Goal: Use online tool/utility: Utilize a website feature to perform a specific function

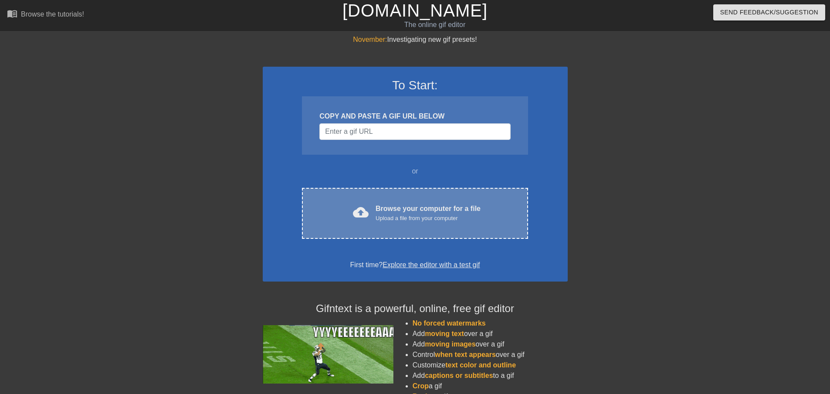
click at [399, 215] on div "Upload a file from your computer" at bounding box center [427, 218] width 105 height 9
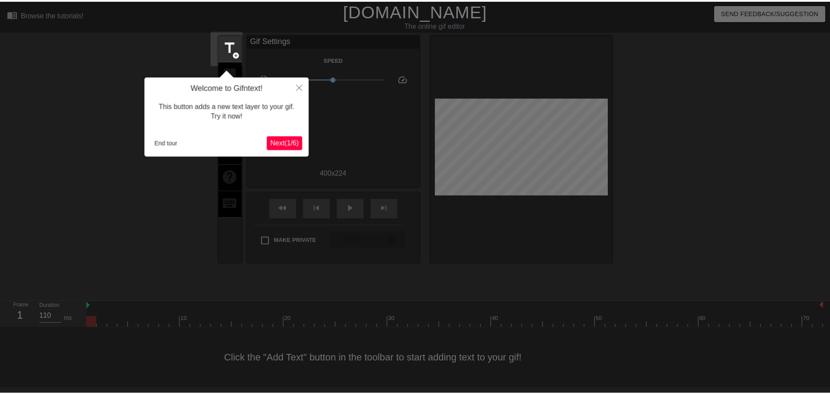
scroll to position [1, 0]
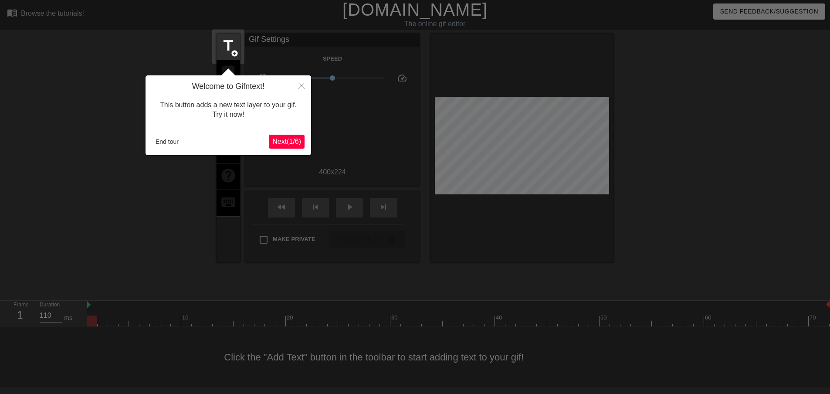
click at [282, 142] on span "Next ( 1 / 6 )" at bounding box center [286, 141] width 29 height 7
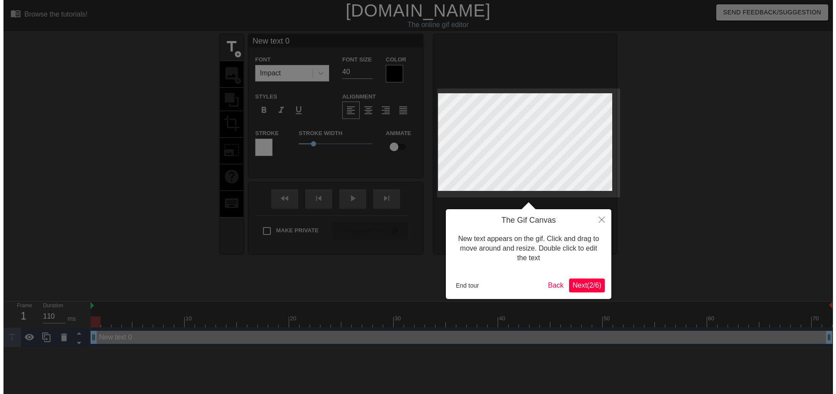
scroll to position [0, 0]
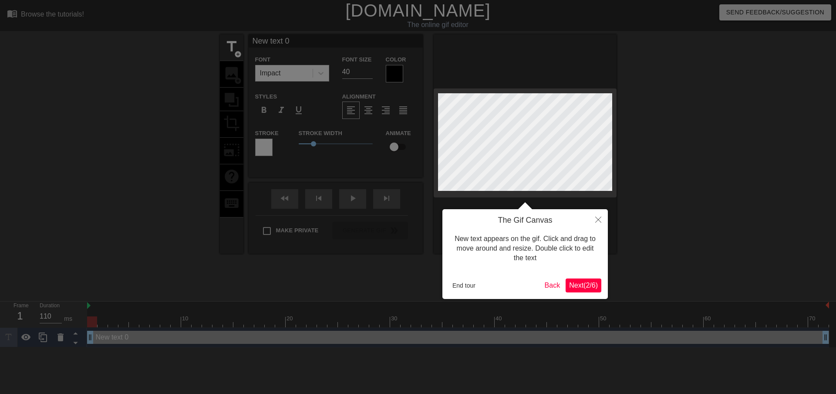
click at [586, 284] on span "Next ( 2 / 6 )" at bounding box center [583, 284] width 29 height 7
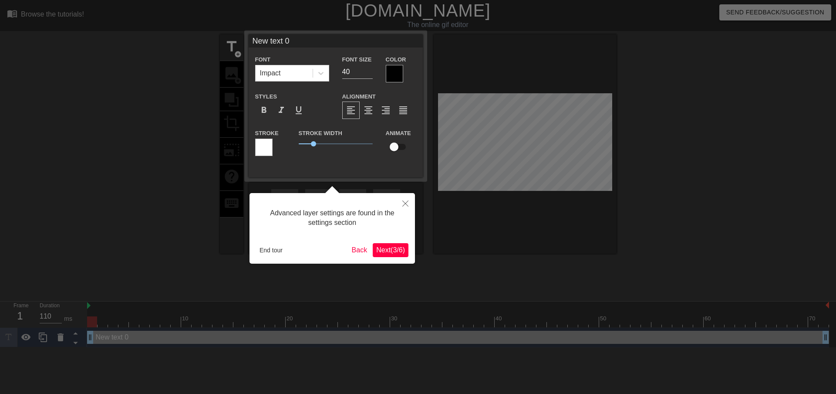
click at [406, 245] on button "Next ( 3 / 6 )" at bounding box center [391, 250] width 36 height 14
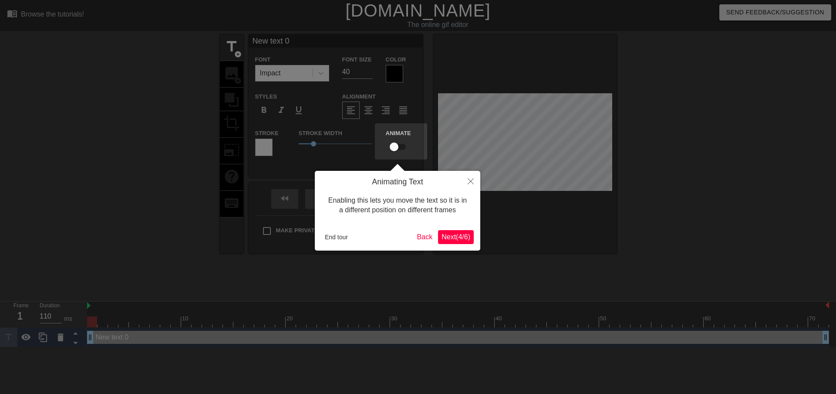
click at [454, 240] on span "Next ( 4 / 6 )" at bounding box center [456, 236] width 29 height 7
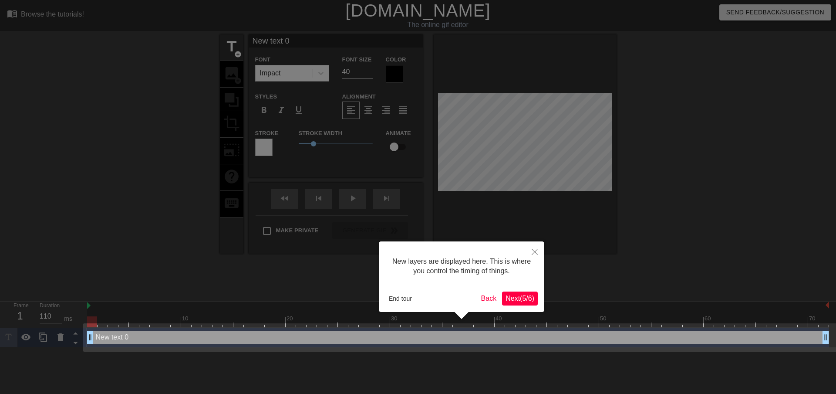
click at [522, 298] on span "Next ( 5 / 6 )" at bounding box center [520, 297] width 29 height 7
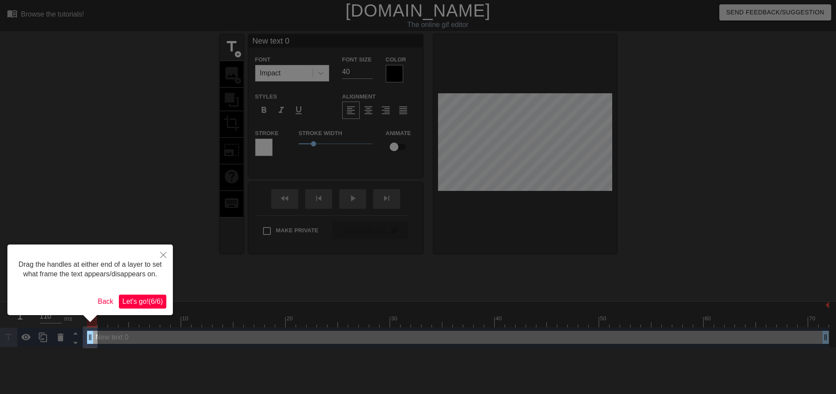
click at [132, 300] on span "Let's go! ( 6 / 6 )" at bounding box center [142, 300] width 41 height 7
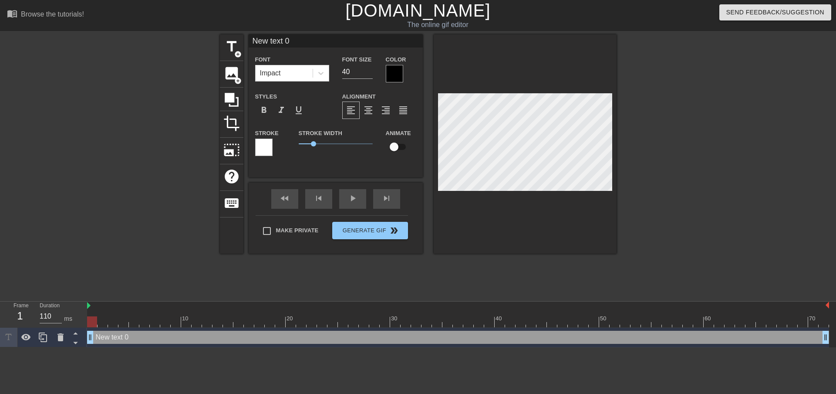
scroll to position [1, 2]
type input "N"
type textarea "N"
click at [486, 218] on div at bounding box center [525, 143] width 183 height 219
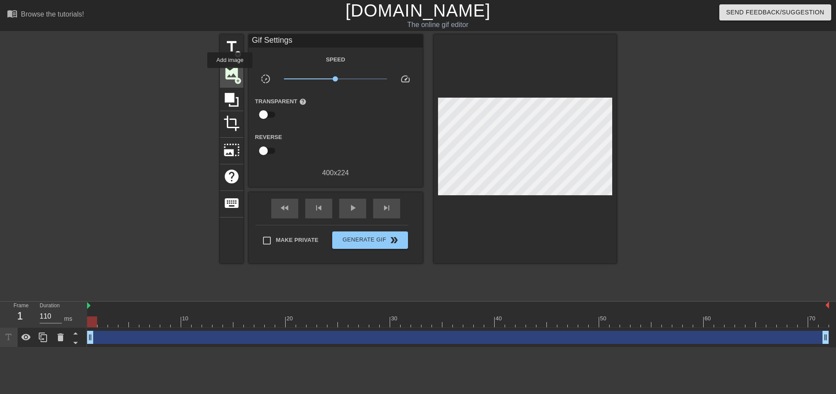
click at [230, 74] on span "image" at bounding box center [231, 73] width 17 height 17
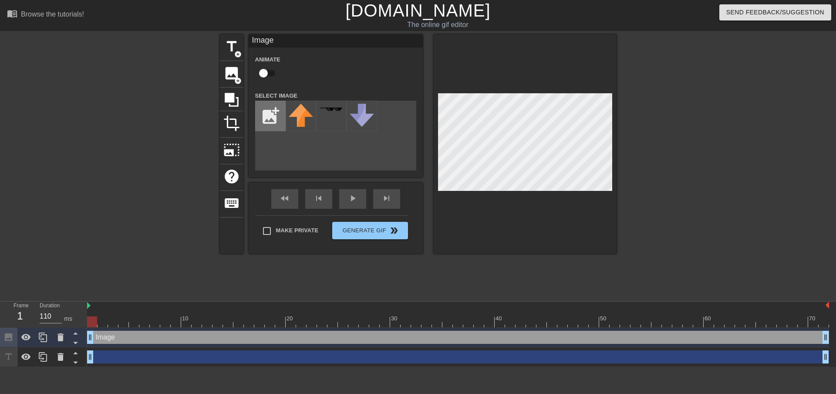
click at [267, 116] on input "file" at bounding box center [271, 116] width 30 height 30
click at [275, 113] on input "file" at bounding box center [271, 116] width 30 height 30
type input "C:\fakepath\elegon.webp"
click at [301, 118] on div at bounding box center [301, 116] width 30 height 30
click at [534, 208] on div at bounding box center [525, 143] width 183 height 219
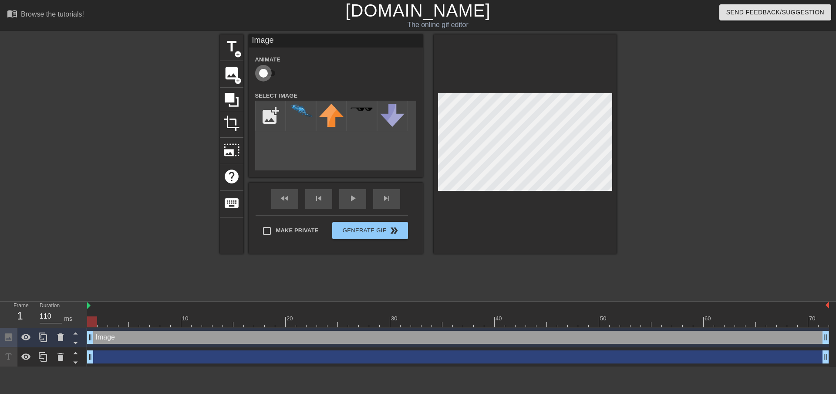
click at [264, 74] on input "checkbox" at bounding box center [264, 73] width 50 height 17
checkbox input "true"
click at [499, 264] on div "title add_circle image add_circle crop photo_size_select_large help keyboard Im…" at bounding box center [418, 164] width 397 height 261
click at [351, 194] on div "fast_rewind skip_previous play_arrow skip_next" at bounding box center [336, 198] width 142 height 33
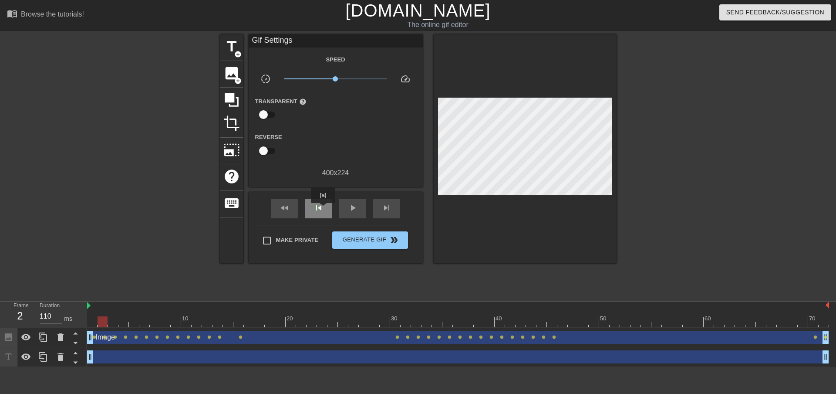
click at [323, 209] on span "skip_previous" at bounding box center [319, 208] width 10 height 10
click at [318, 213] on div "skip_previous" at bounding box center [318, 209] width 27 height 20
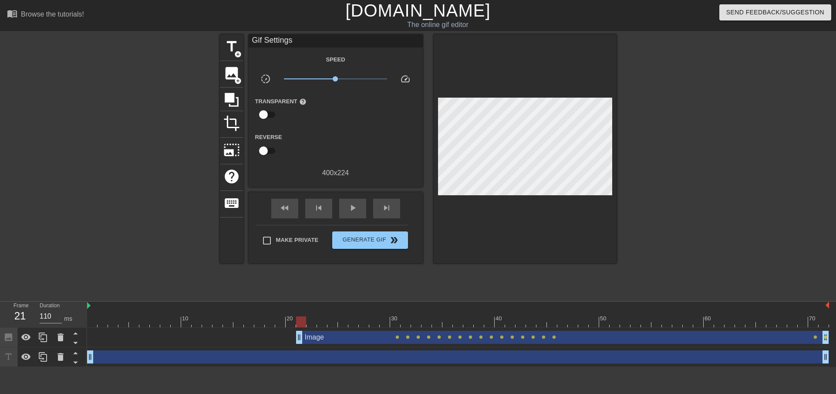
drag, startPoint x: 91, startPoint y: 338, endPoint x: 300, endPoint y: 348, distance: 209.3
click at [300, 348] on div "Image drag_handle drag_handle lens lens lens lens lens lens lens lens lens lens…" at bounding box center [461, 347] width 749 height 39
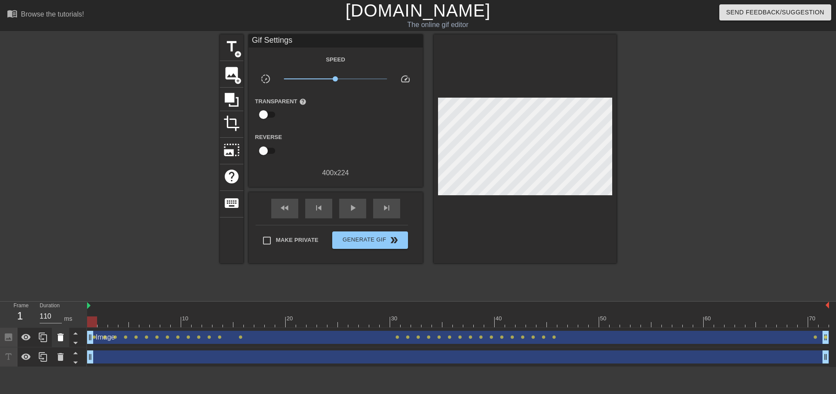
drag, startPoint x: 301, startPoint y: 334, endPoint x: 68, endPoint y: 338, distance: 233.5
click at [68, 338] on div "Frame 1 Duration 110 ms 10 20 30 40 50 60 70 Image drag_handle drag_handle lens…" at bounding box center [418, 333] width 836 height 65
drag, startPoint x: 827, startPoint y: 331, endPoint x: 699, endPoint y: 320, distance: 127.7
click at [699, 320] on div "10 20 30 40 50 60 70 Image drag_handle drag_handle lens lens lens lens lens len…" at bounding box center [461, 333] width 749 height 65
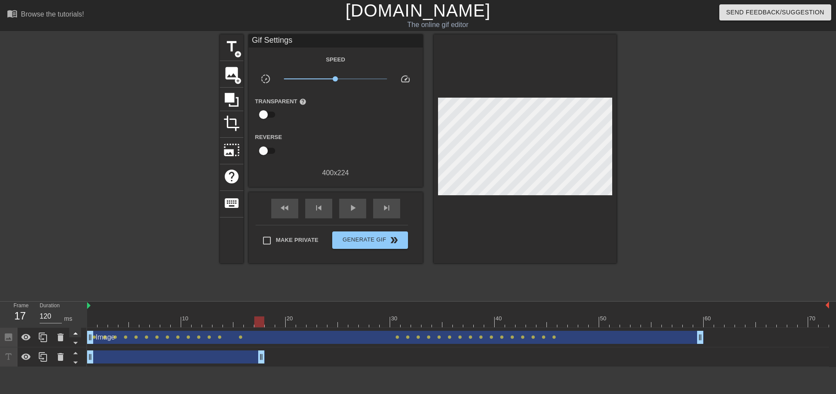
type input "110"
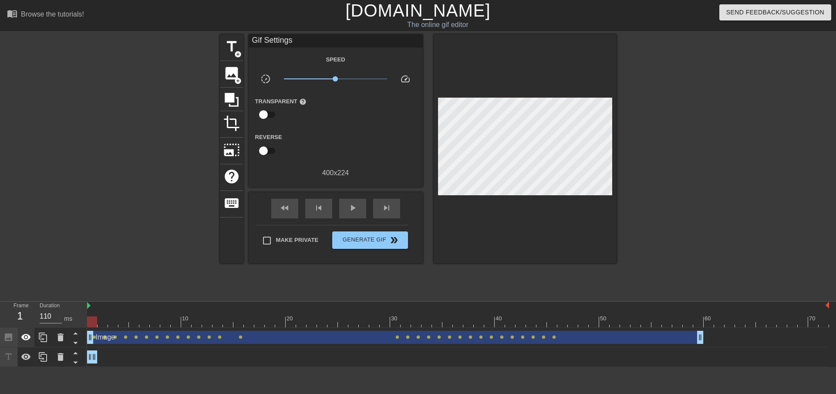
drag, startPoint x: 828, startPoint y: 357, endPoint x: 27, endPoint y: 335, distance: 801.7
click at [25, 335] on div "Frame 1 Duration 110 ms 10 20 30 40 50 60 70 Image drag_handle drag_handle lens…" at bounding box center [418, 333] width 836 height 65
click at [62, 359] on icon at bounding box center [60, 357] width 6 height 8
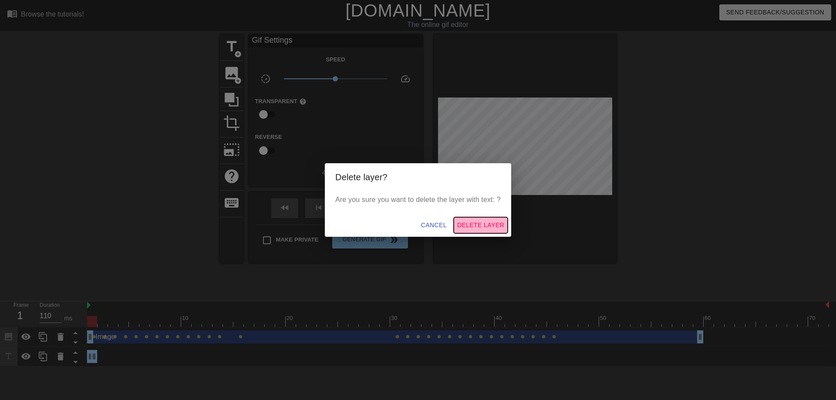
click at [487, 223] on span "Delete Layer" at bounding box center [480, 225] width 47 height 11
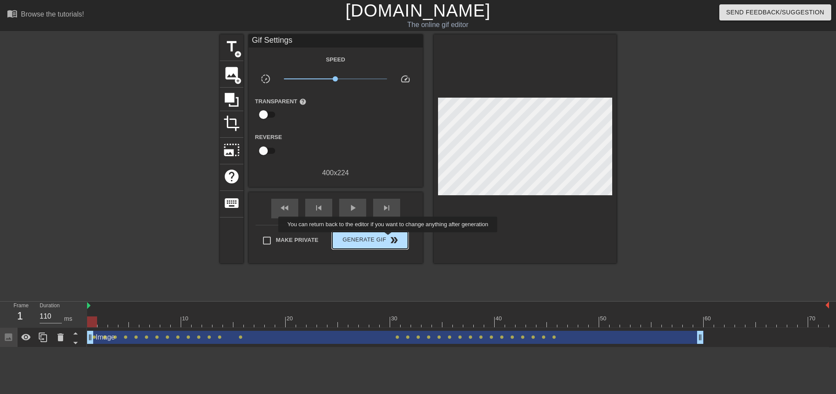
click at [389, 238] on span "double_arrow" at bounding box center [394, 240] width 10 height 10
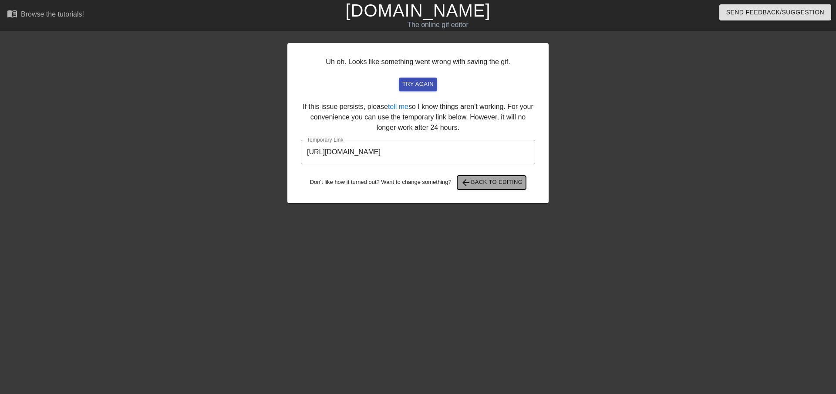
click at [485, 181] on span "arrow_back Back to Editing" at bounding box center [492, 182] width 62 height 10
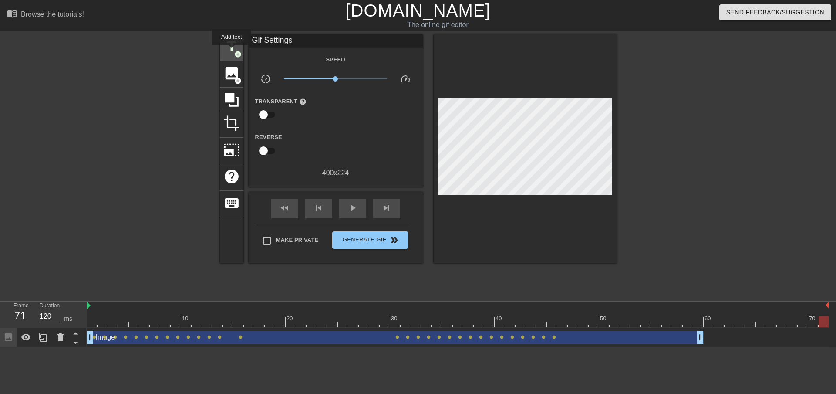
click at [232, 51] on span "title" at bounding box center [231, 46] width 17 height 17
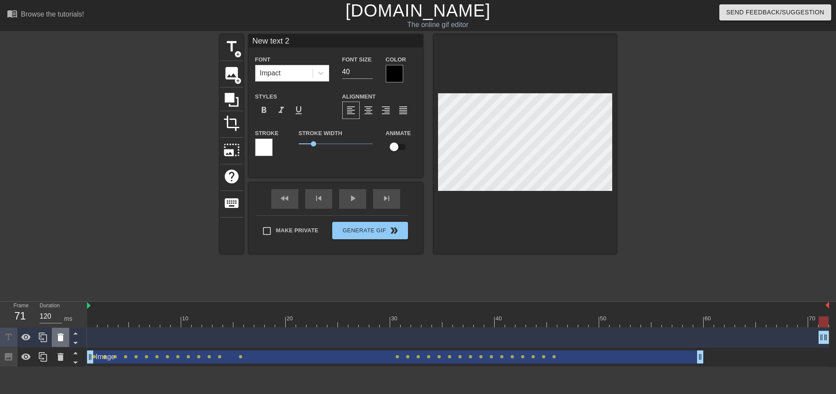
click at [60, 339] on icon at bounding box center [60, 337] width 6 height 8
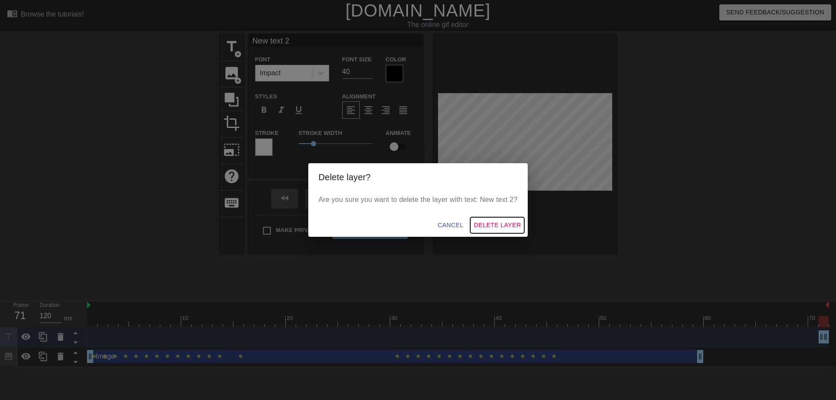
click at [496, 227] on span "Delete Layer" at bounding box center [497, 225] width 47 height 11
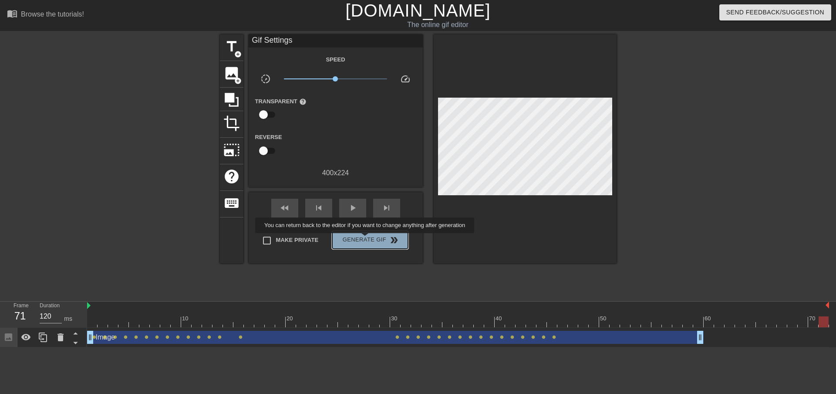
click at [366, 239] on span "Generate Gif double_arrow" at bounding box center [370, 240] width 68 height 10
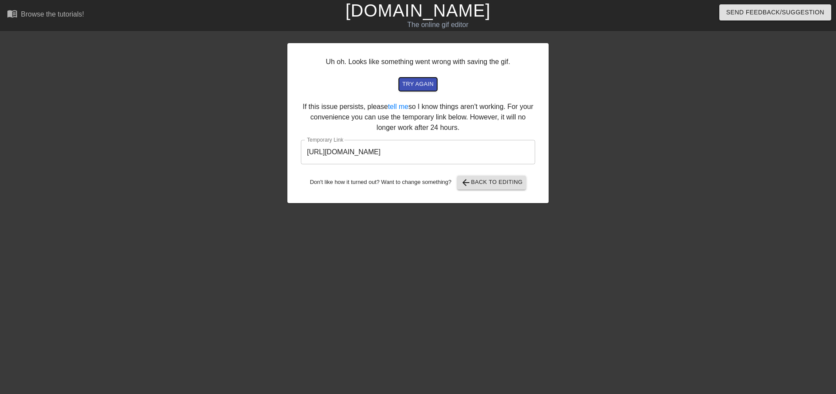
click at [415, 79] on button "try again" at bounding box center [418, 85] width 38 height 14
click at [506, 183] on span "arrow_back Back to Editing" at bounding box center [492, 182] width 62 height 10
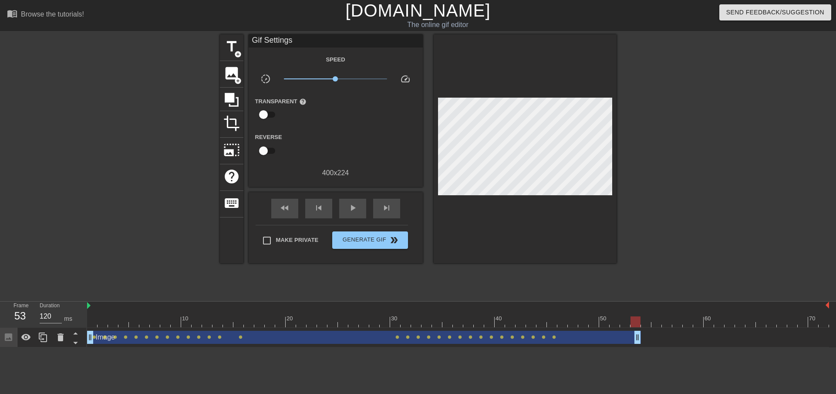
type input "110"
drag, startPoint x: 700, startPoint y: 337, endPoint x: 559, endPoint y: 341, distance: 141.2
drag, startPoint x: 566, startPoint y: 338, endPoint x: 584, endPoint y: 341, distance: 18.0
click at [358, 239] on span "Generate Gif double_arrow" at bounding box center [370, 240] width 68 height 10
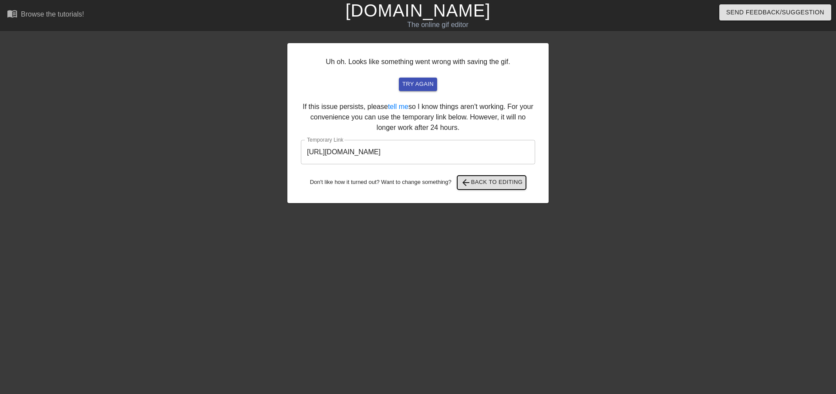
click at [499, 186] on span "arrow_back Back to Editing" at bounding box center [492, 182] width 62 height 10
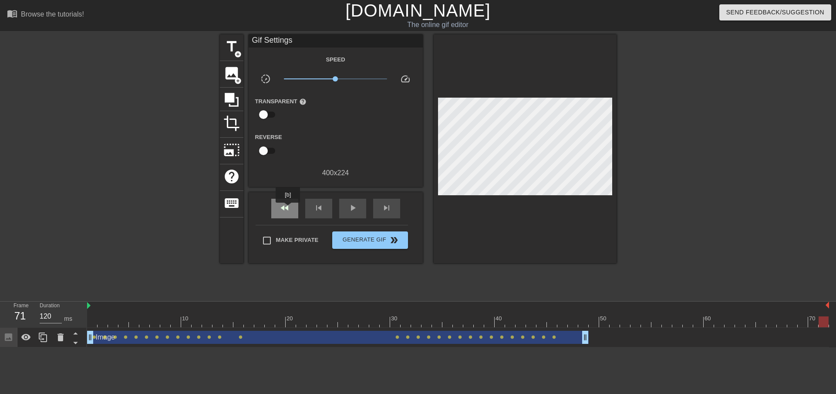
click at [288, 209] on span "fast_rewind" at bounding box center [285, 208] width 10 height 10
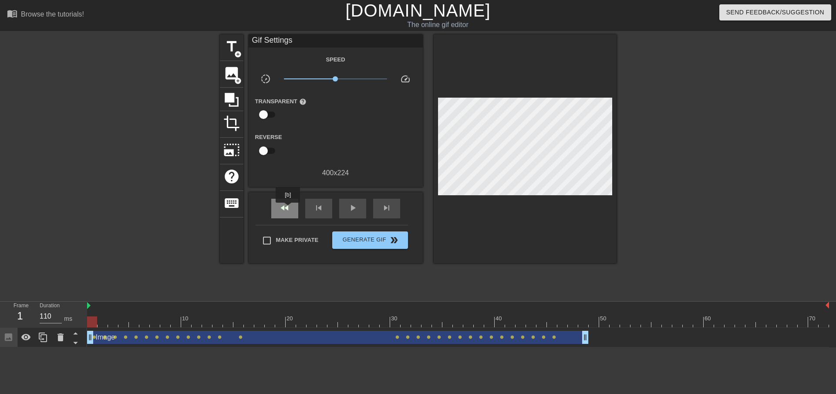
click at [288, 209] on span "fast_rewind" at bounding box center [285, 208] width 10 height 10
click at [392, 209] on div "skip_next" at bounding box center [386, 209] width 27 height 20
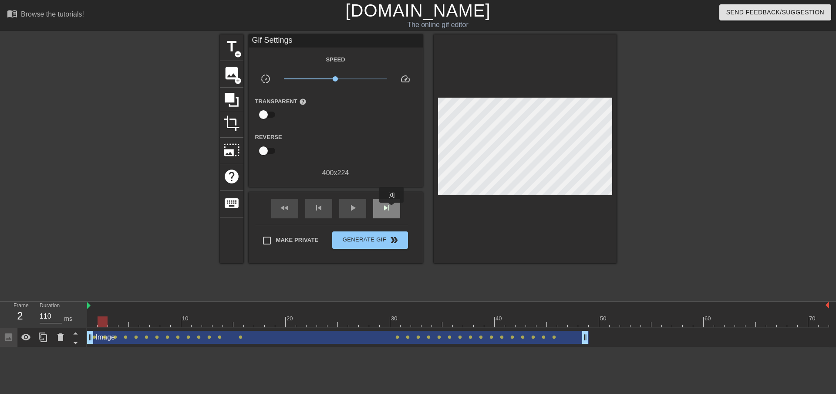
click at [392, 209] on div "skip_next" at bounding box center [386, 209] width 27 height 20
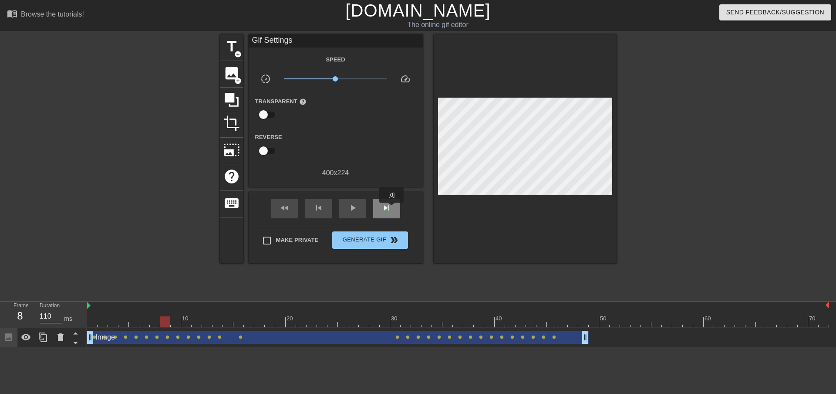
click at [392, 209] on div "skip_next" at bounding box center [386, 209] width 27 height 20
click at [316, 208] on span "skip_previous" at bounding box center [319, 208] width 10 height 10
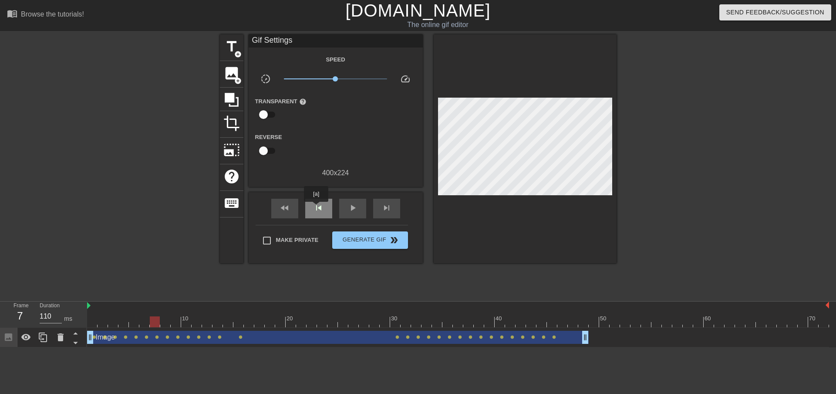
click at [316, 208] on span "skip_previous" at bounding box center [319, 208] width 10 height 10
type input "110"
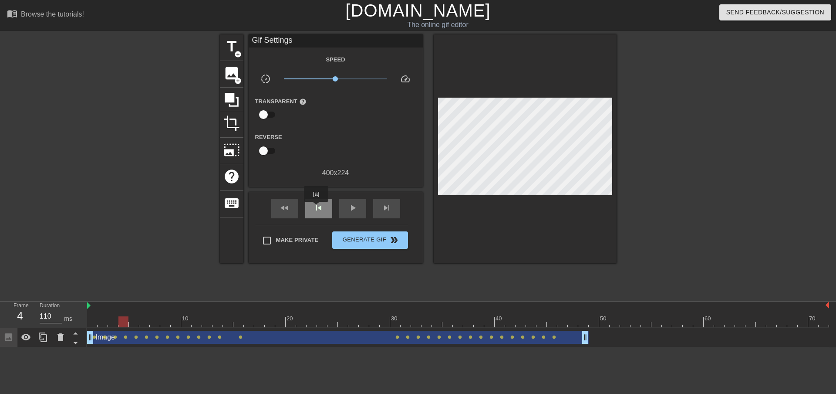
click at [316, 208] on span "skip_previous" at bounding box center [319, 208] width 10 height 10
click at [231, 76] on span "image" at bounding box center [231, 73] width 17 height 17
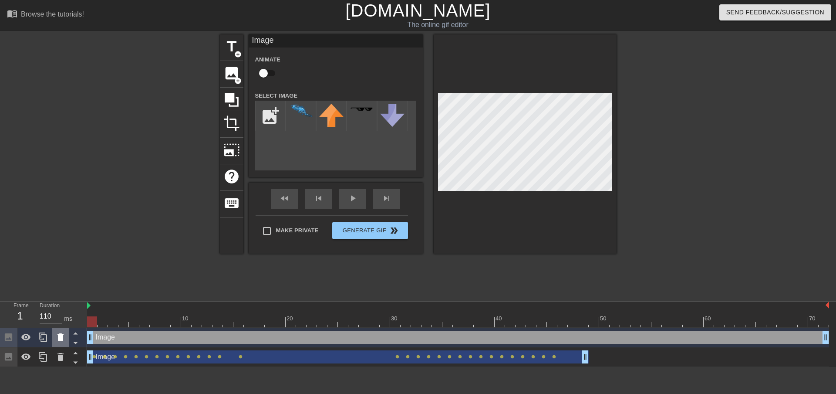
click at [57, 338] on icon at bounding box center [60, 337] width 10 height 10
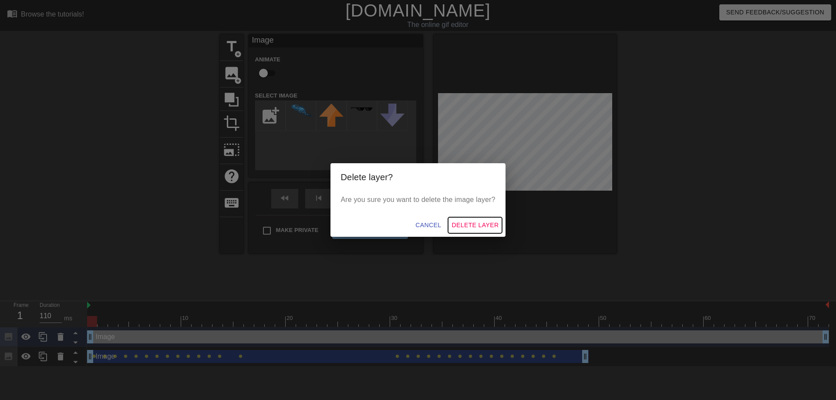
click at [475, 227] on span "Delete Layer" at bounding box center [475, 225] width 47 height 11
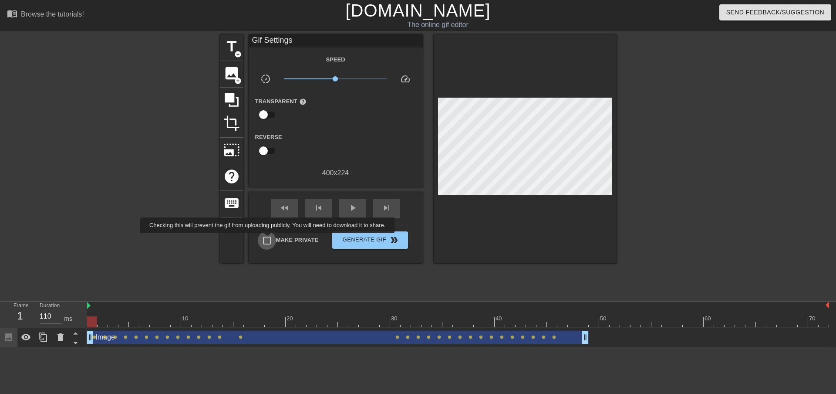
click at [269, 239] on input "Make Private" at bounding box center [267, 240] width 18 height 18
checkbox input "true"
click at [404, 239] on span "Generate Gif double_arrow" at bounding box center [370, 240] width 68 height 10
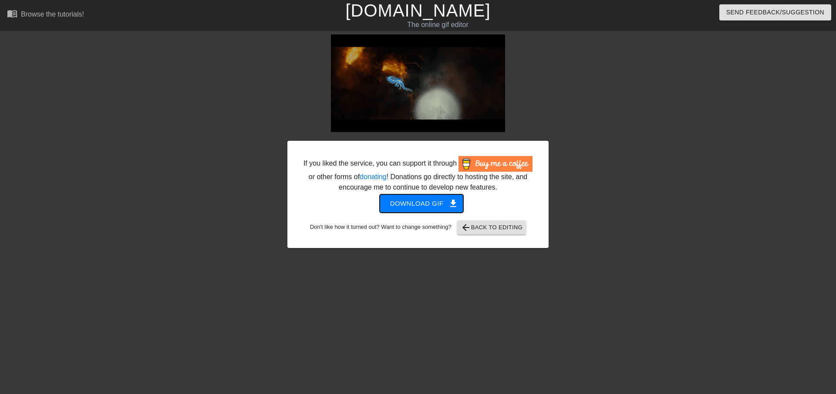
click at [427, 204] on span "Download gif get_app" at bounding box center [421, 203] width 63 height 11
